Goal: Find specific page/section: Find specific page/section

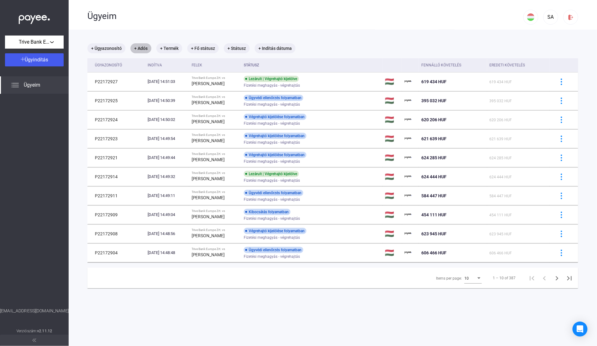
click at [138, 46] on mat-chip "+ Adós" at bounding box center [140, 48] width 21 height 10
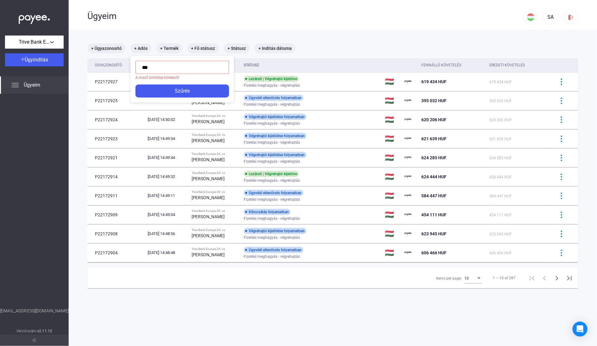
type input "****"
click button "Szűrés" at bounding box center [182, 83] width 94 height 13
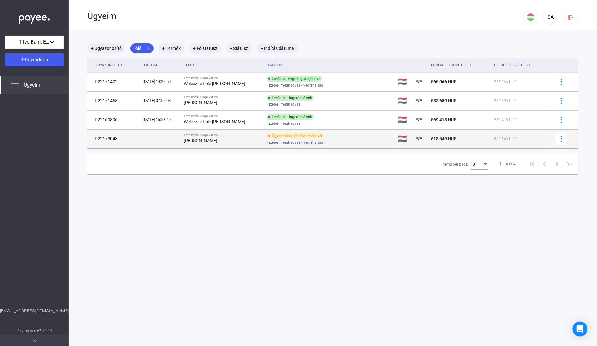
click at [217, 138] on div "[PERSON_NAME]" at bounding box center [223, 140] width 78 height 7
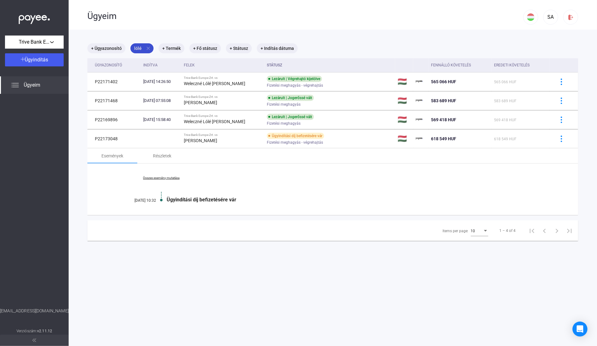
click at [146, 48] on mat-icon "close" at bounding box center [148, 49] width 6 height 6
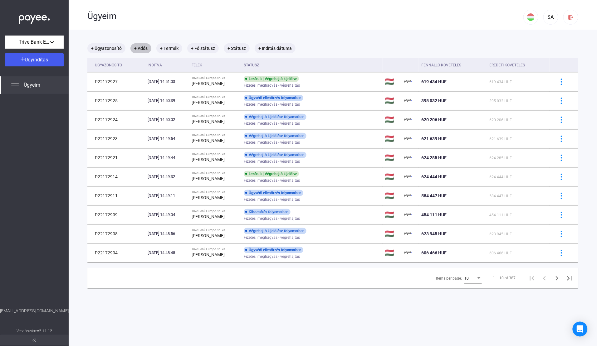
click at [143, 44] on mat-chip "+ Adós" at bounding box center [140, 48] width 21 height 10
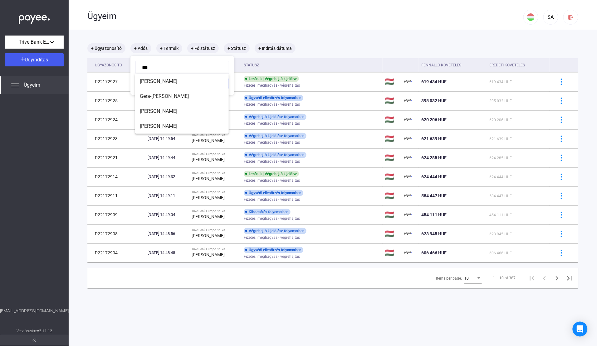
type input "****"
click button "Szűrés" at bounding box center [182, 83] width 94 height 13
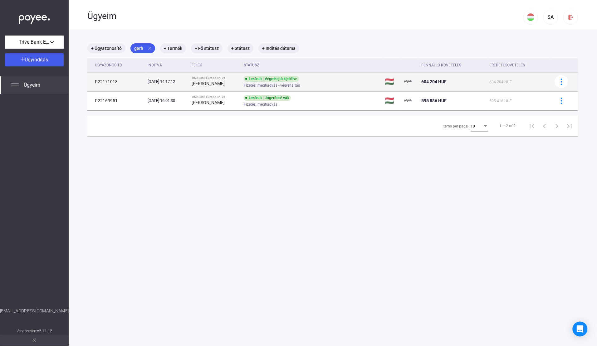
click at [211, 85] on strong "[PERSON_NAME]" at bounding box center [208, 83] width 33 height 5
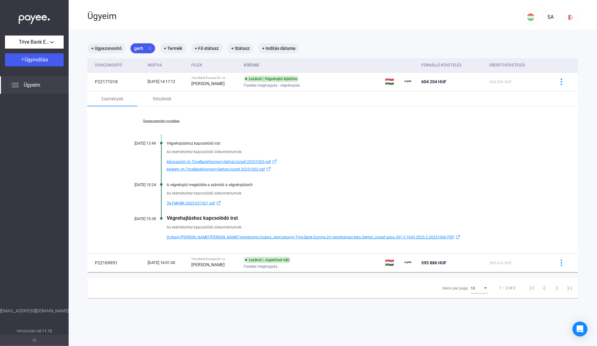
click at [239, 236] on span "Dr.Nagy.[PERSON_NAME].[PERSON_NAME].Vegrehajtoi.Irodaja.Jegyzokonyv.Trive.Bank.…" at bounding box center [311, 237] width 288 height 7
click at [149, 47] on mat-icon "close" at bounding box center [150, 49] width 6 height 6
